Goal: Find specific page/section: Find specific page/section

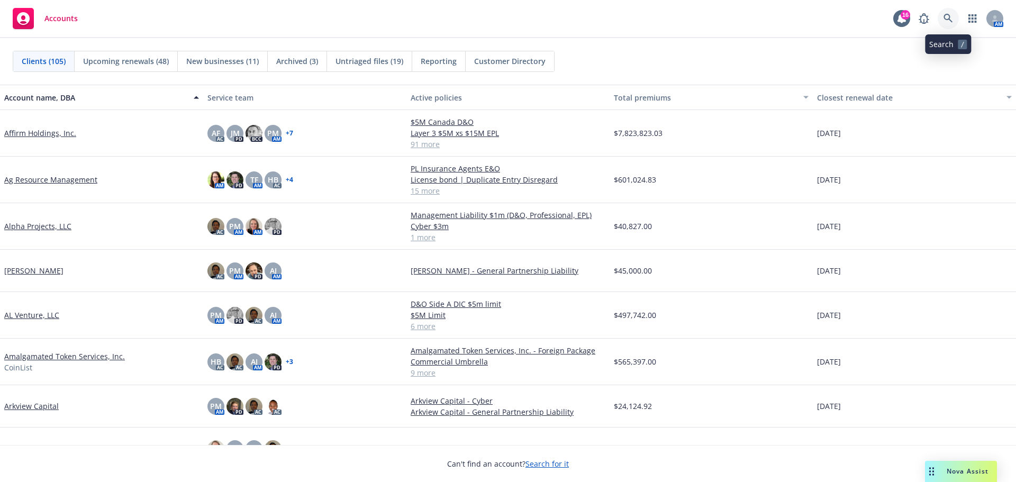
click at [946, 15] on icon at bounding box center [948, 18] width 9 height 9
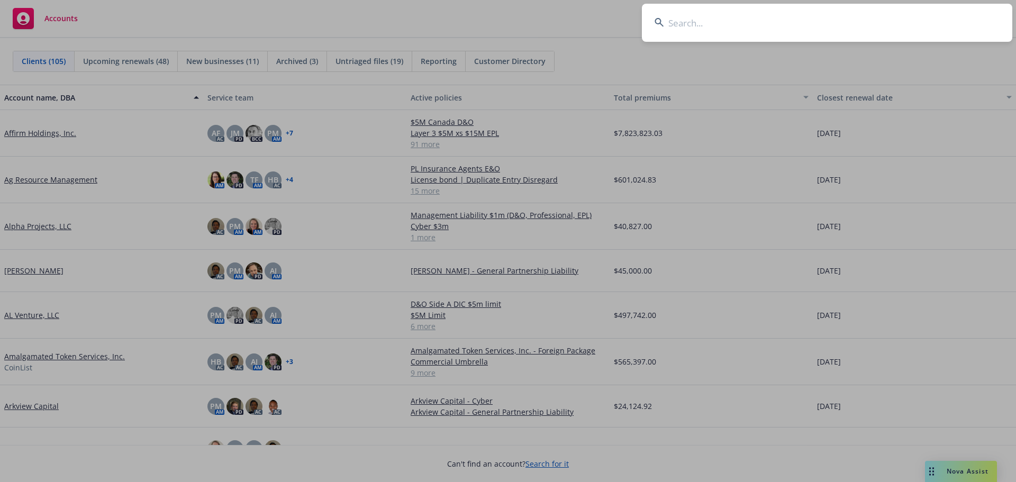
click at [716, 21] on input at bounding box center [827, 23] width 371 height 38
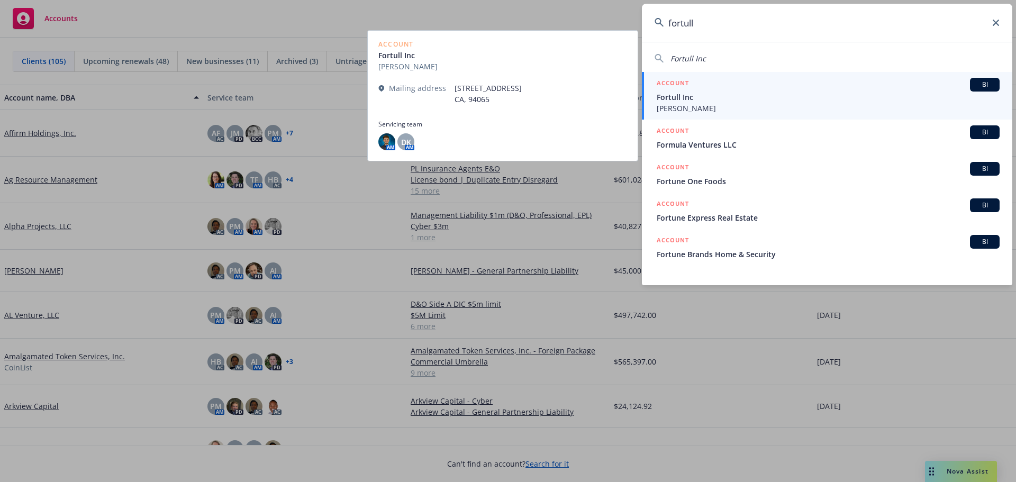
type input "fortull"
click at [694, 101] on span "Fortull Inc" at bounding box center [828, 97] width 343 height 11
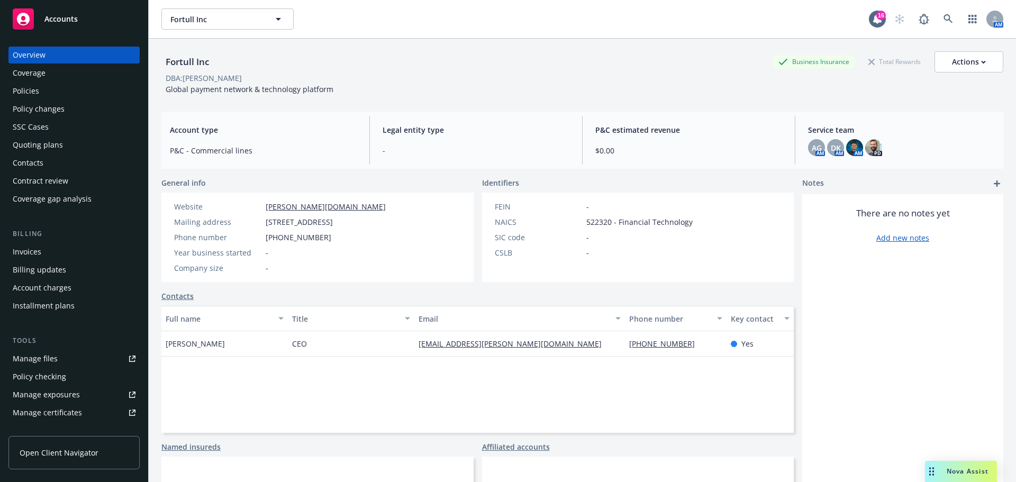
click at [28, 92] on div "Policies" at bounding box center [26, 91] width 26 height 17
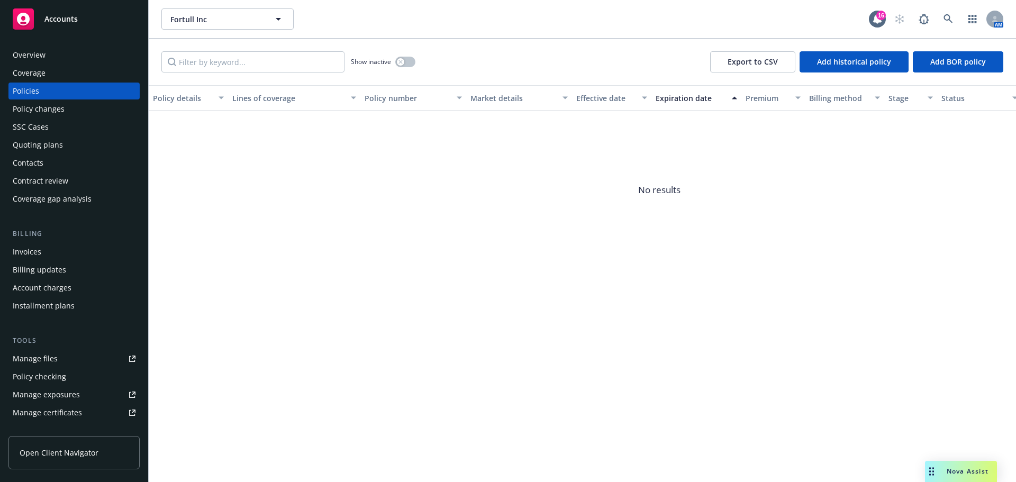
click at [30, 71] on div "Coverage" at bounding box center [29, 73] width 33 height 17
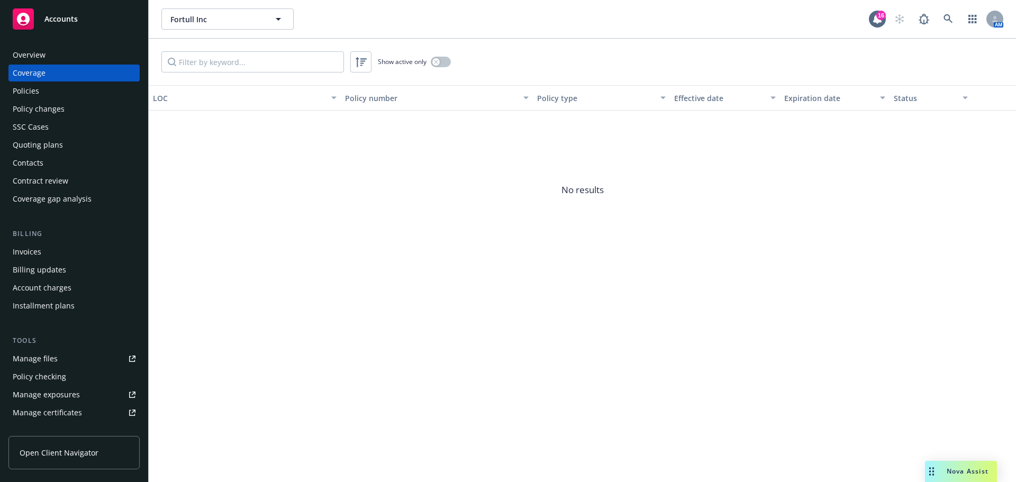
click at [30, 250] on div "Invoices" at bounding box center [27, 252] width 29 height 17
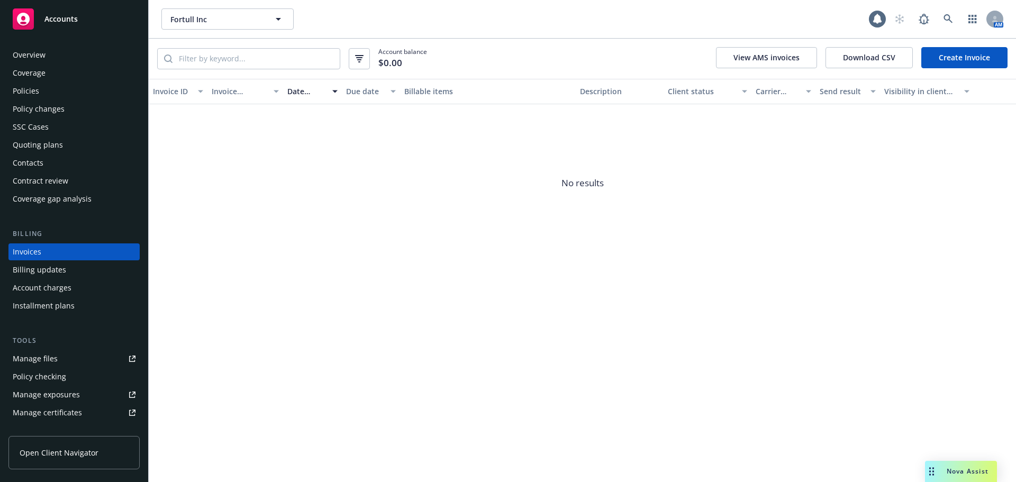
click at [35, 50] on div "Overview" at bounding box center [29, 55] width 33 height 17
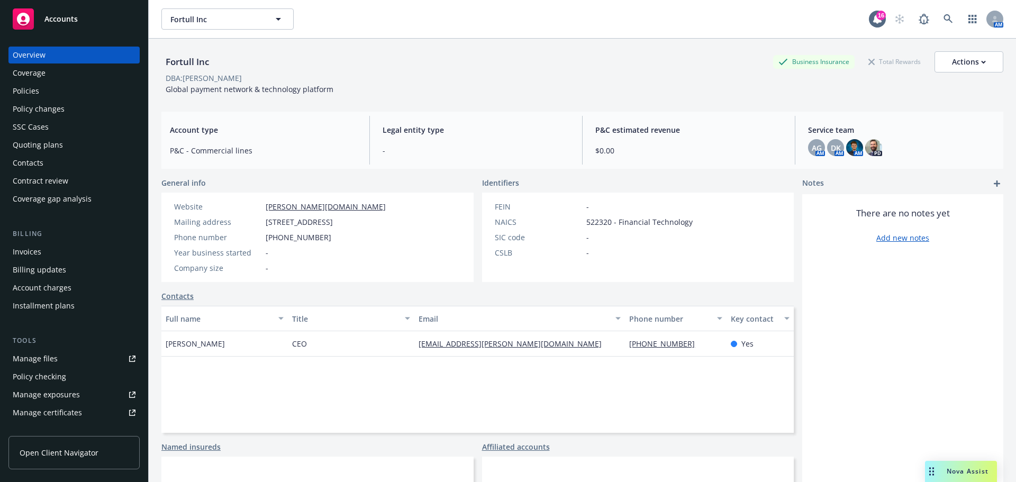
click at [47, 16] on span "Accounts" at bounding box center [60, 19] width 33 height 8
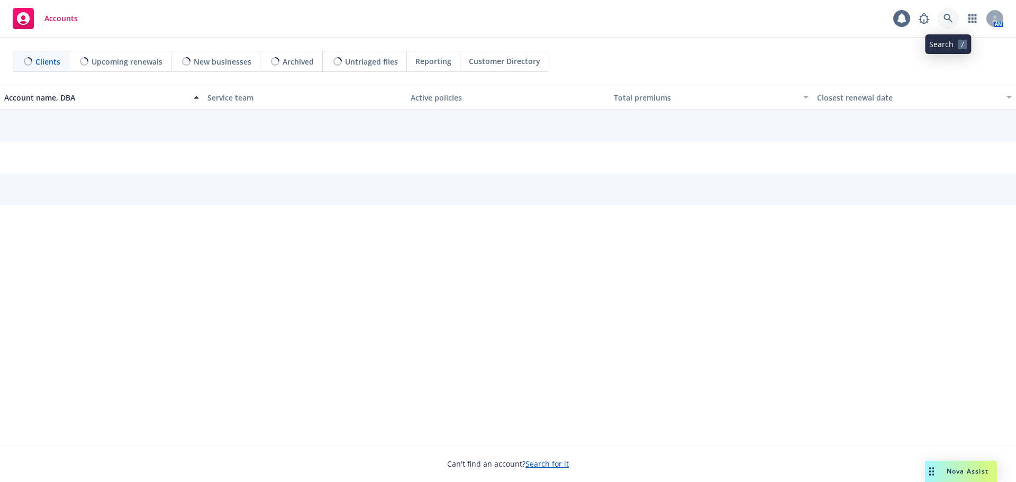
click at [947, 15] on icon at bounding box center [949, 19] width 10 height 10
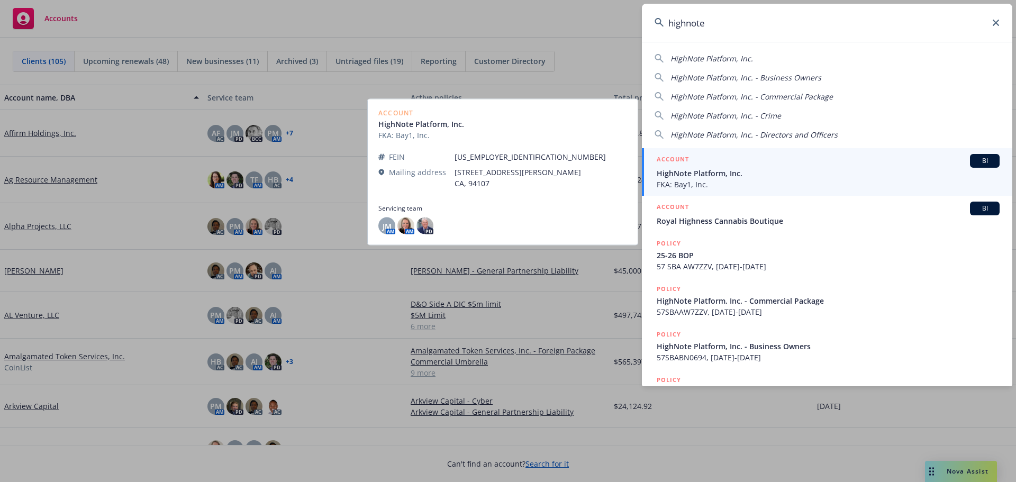
type input "highnote"
click at [717, 173] on span "HighNote Platform, Inc." at bounding box center [828, 173] width 343 height 11
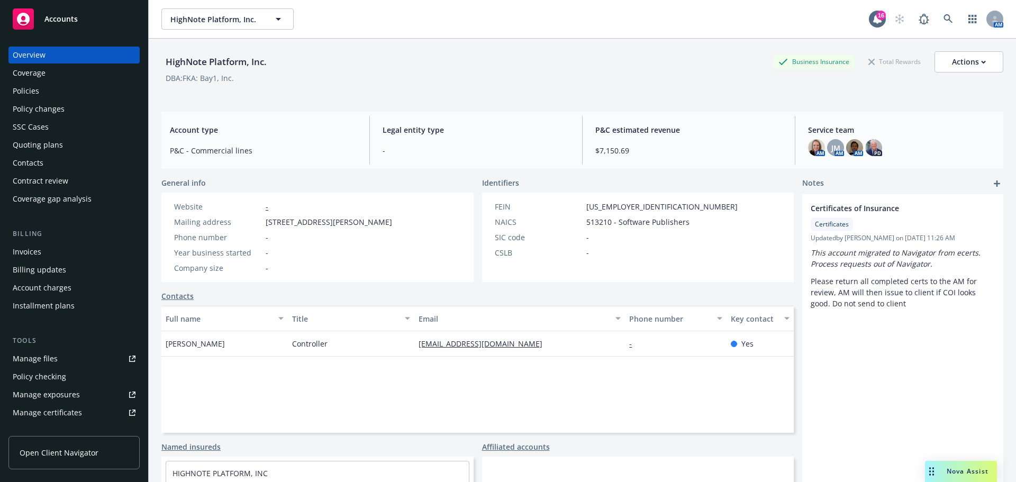
click at [73, 17] on span "Accounts" at bounding box center [60, 19] width 33 height 8
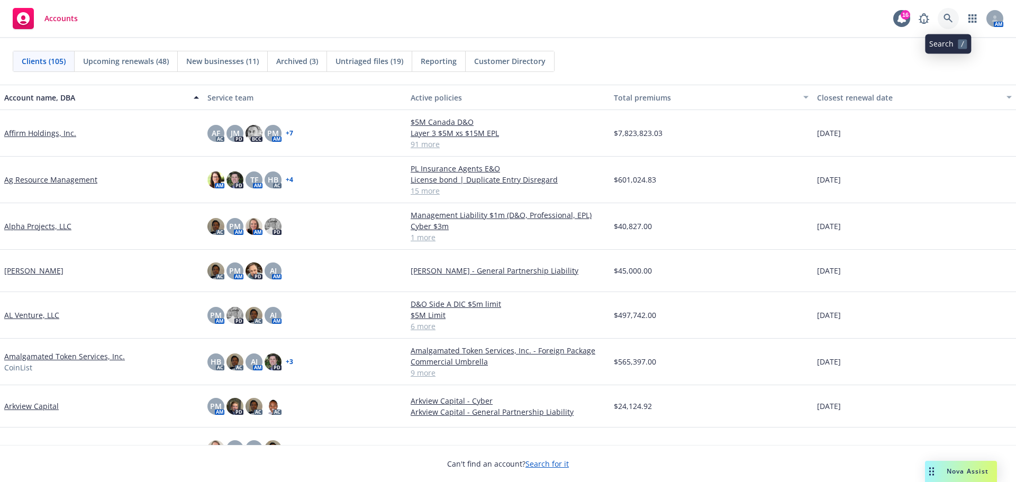
click at [944, 12] on link at bounding box center [948, 18] width 21 height 21
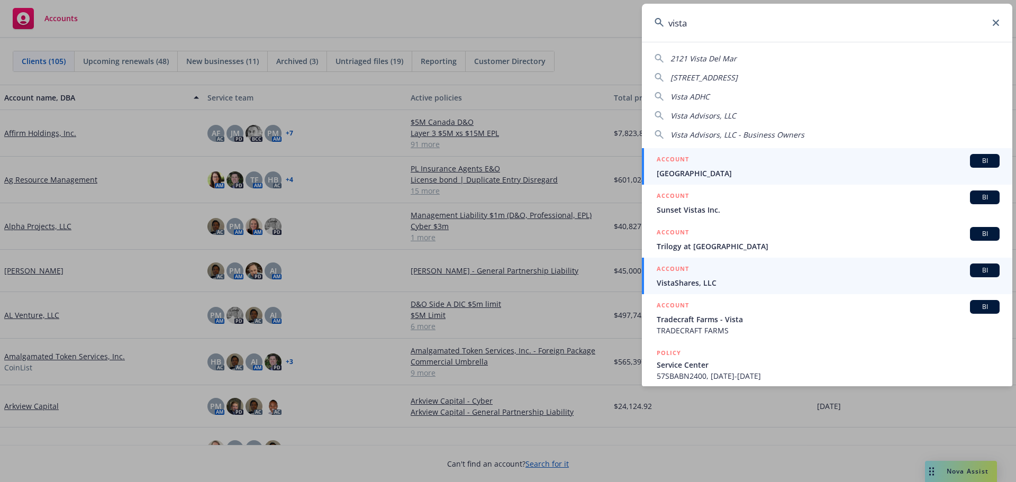
type input "vista"
click at [670, 275] on li "ACCOUNT BI VistaShares, LLC" at bounding box center [827, 276] width 371 height 37
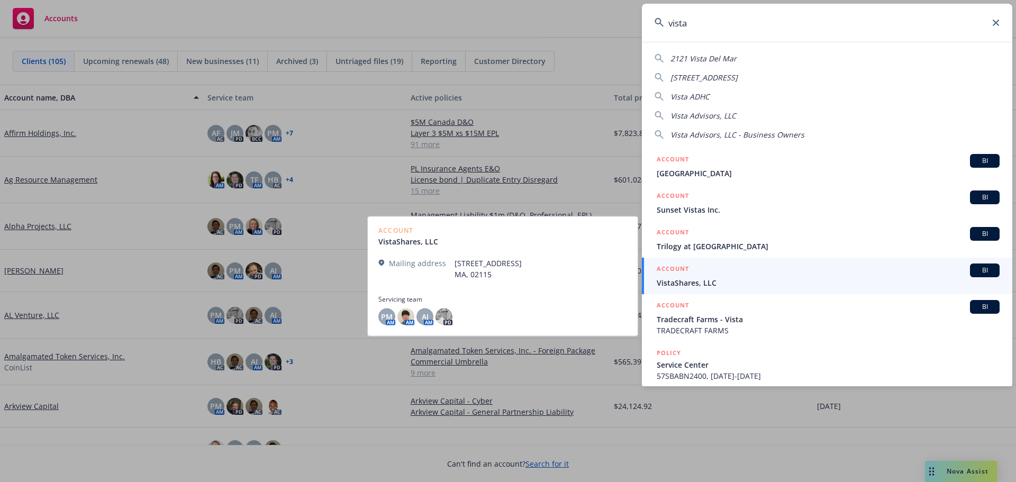
click at [688, 281] on span "VistaShares, LLC" at bounding box center [828, 282] width 343 height 11
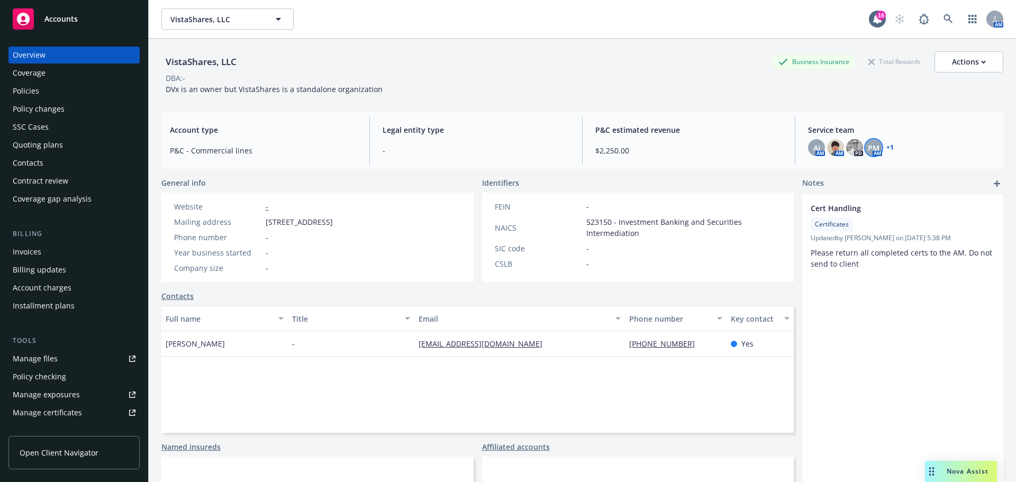
click at [870, 153] on span "PM" at bounding box center [874, 147] width 12 height 11
click at [887, 148] on link "+ 1" at bounding box center [890, 148] width 7 height 6
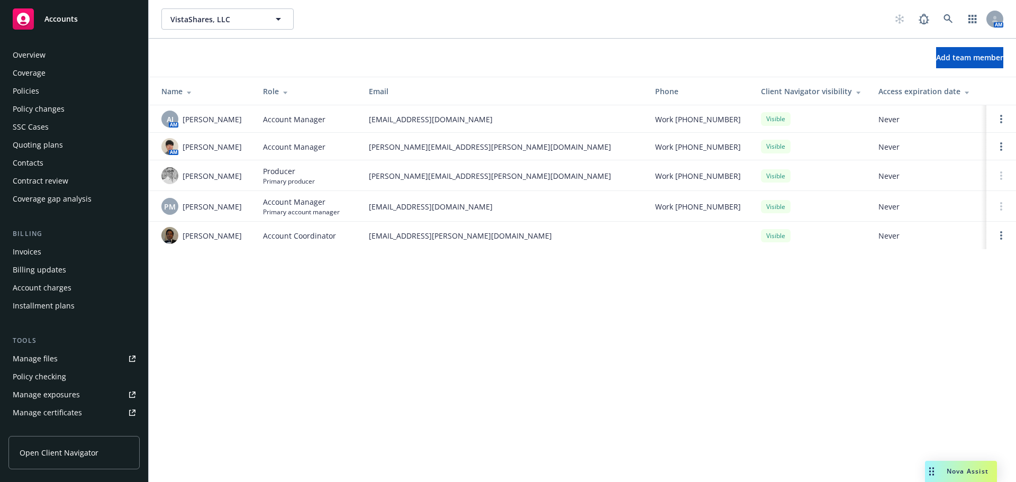
scroll to position [244, 0]
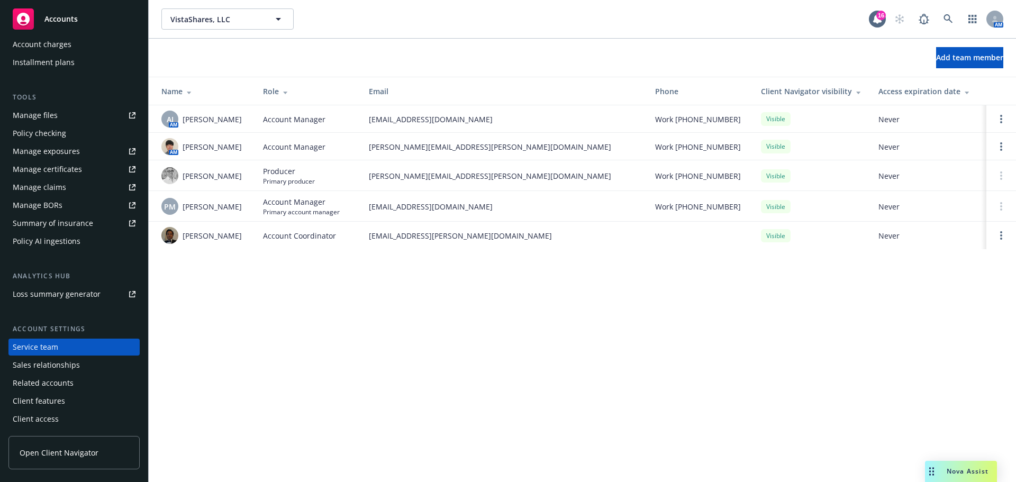
click at [61, 20] on span "Accounts" at bounding box center [60, 19] width 33 height 8
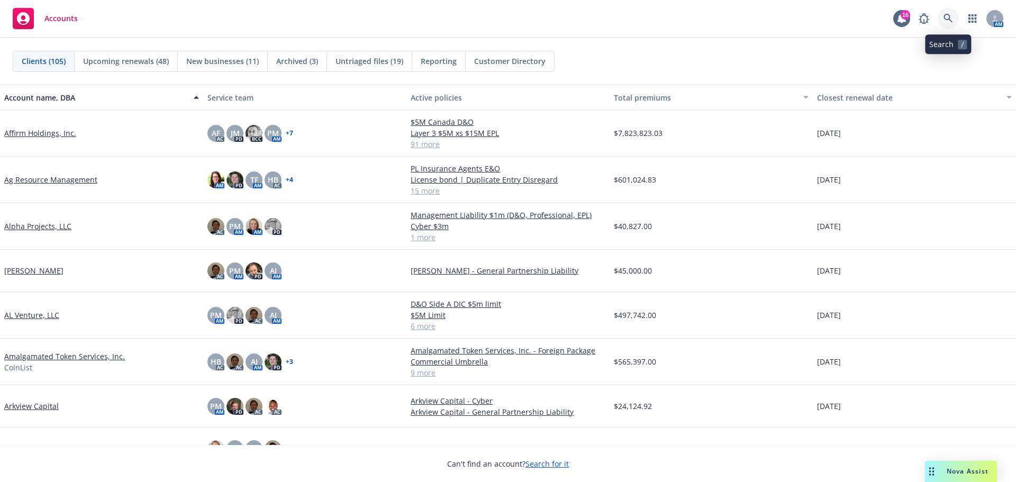
click at [946, 20] on icon at bounding box center [948, 18] width 9 height 9
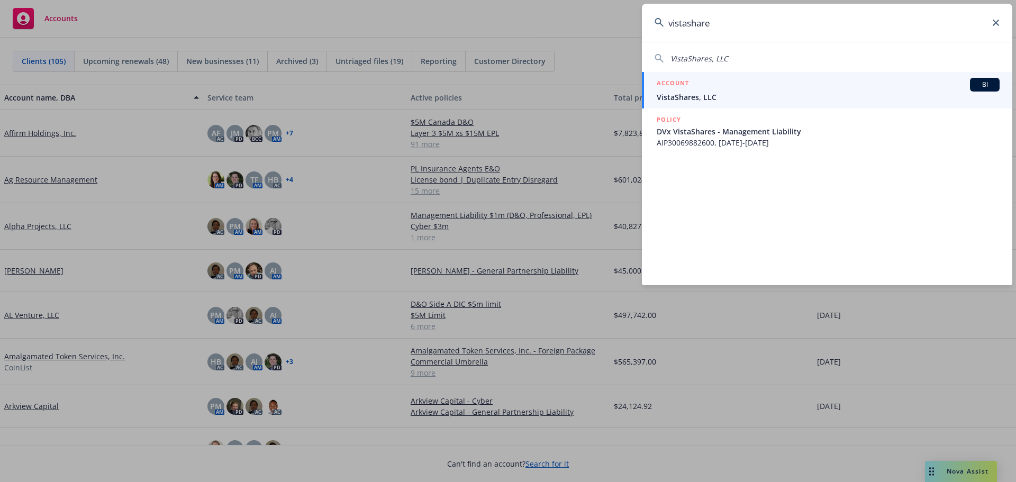
type input "vistashare"
click at [720, 95] on span "VistaShares, LLC" at bounding box center [828, 97] width 343 height 11
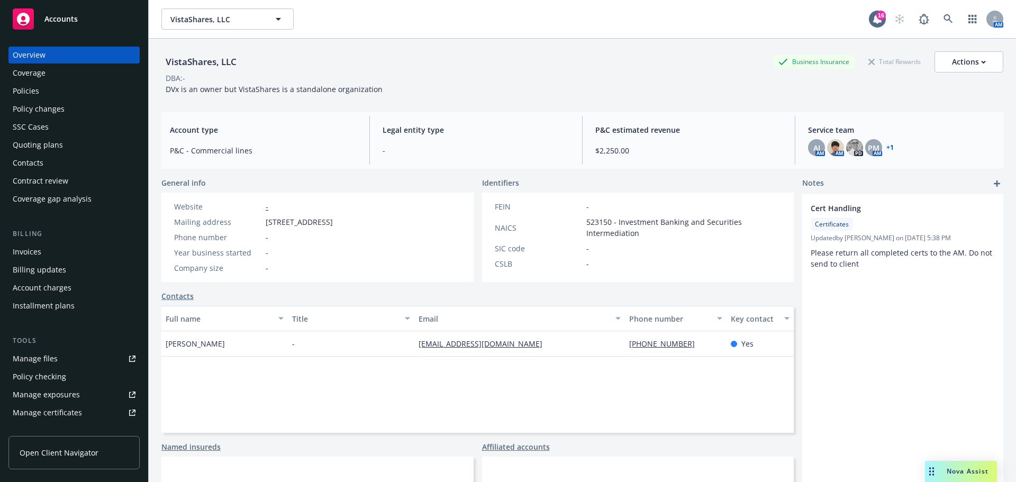
click at [25, 91] on div "Policies" at bounding box center [26, 91] width 26 height 17
